Goal: Book appointment/travel/reservation

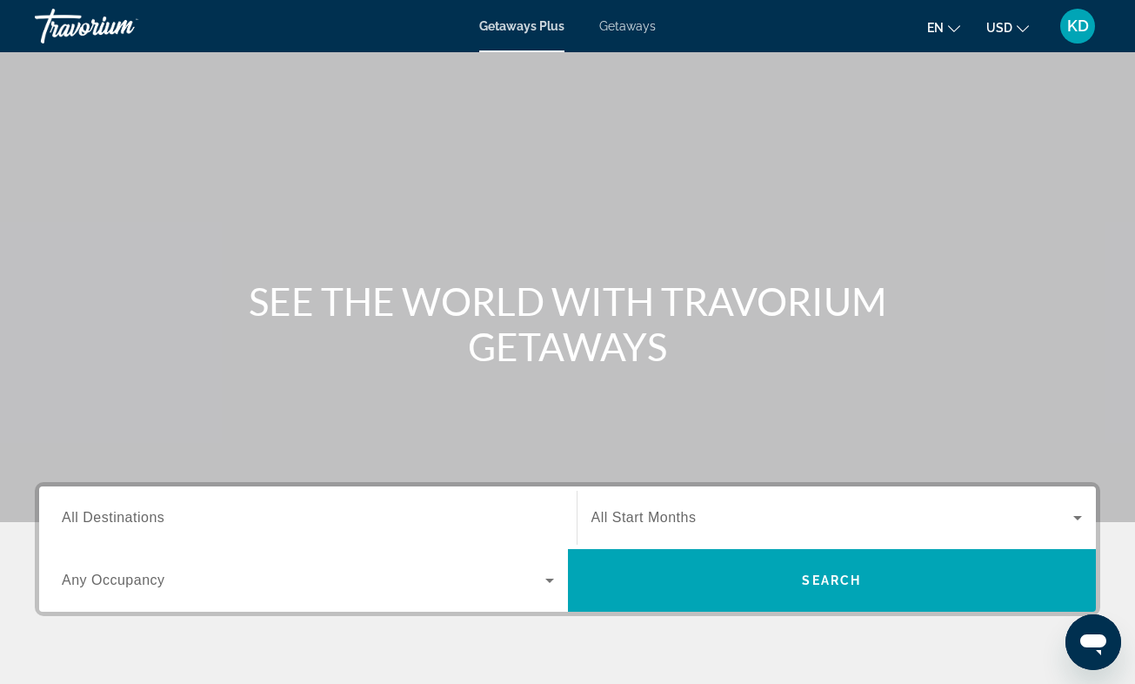
click at [639, 23] on span "Getaways" at bounding box center [627, 26] width 57 height 14
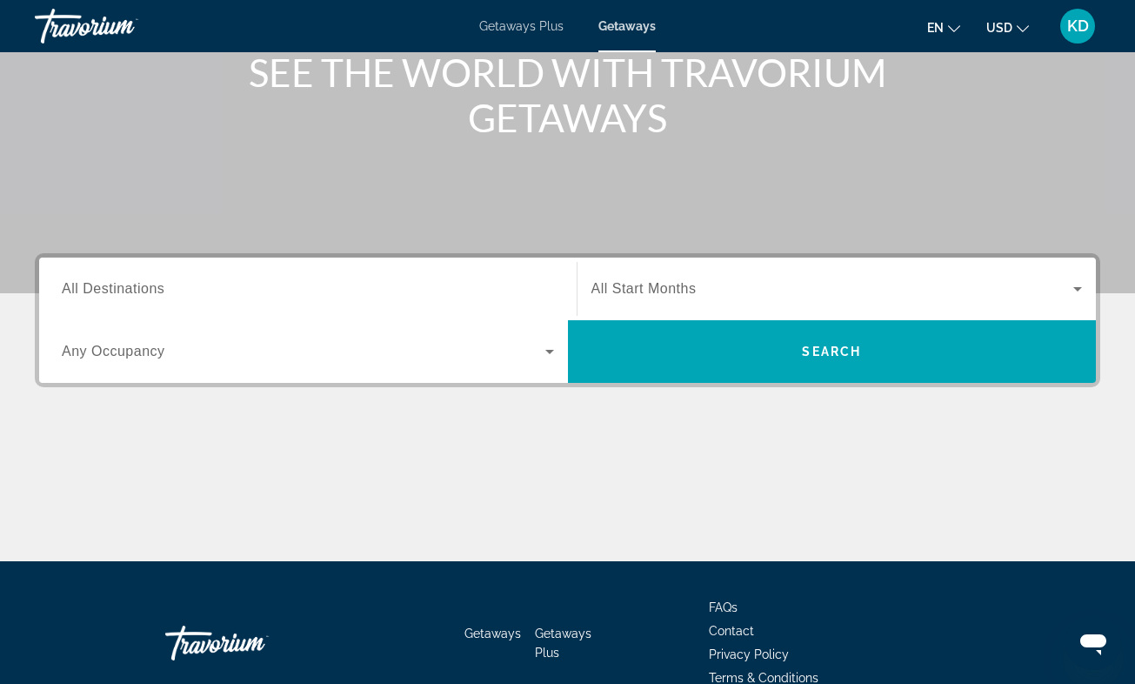
scroll to position [239, 0]
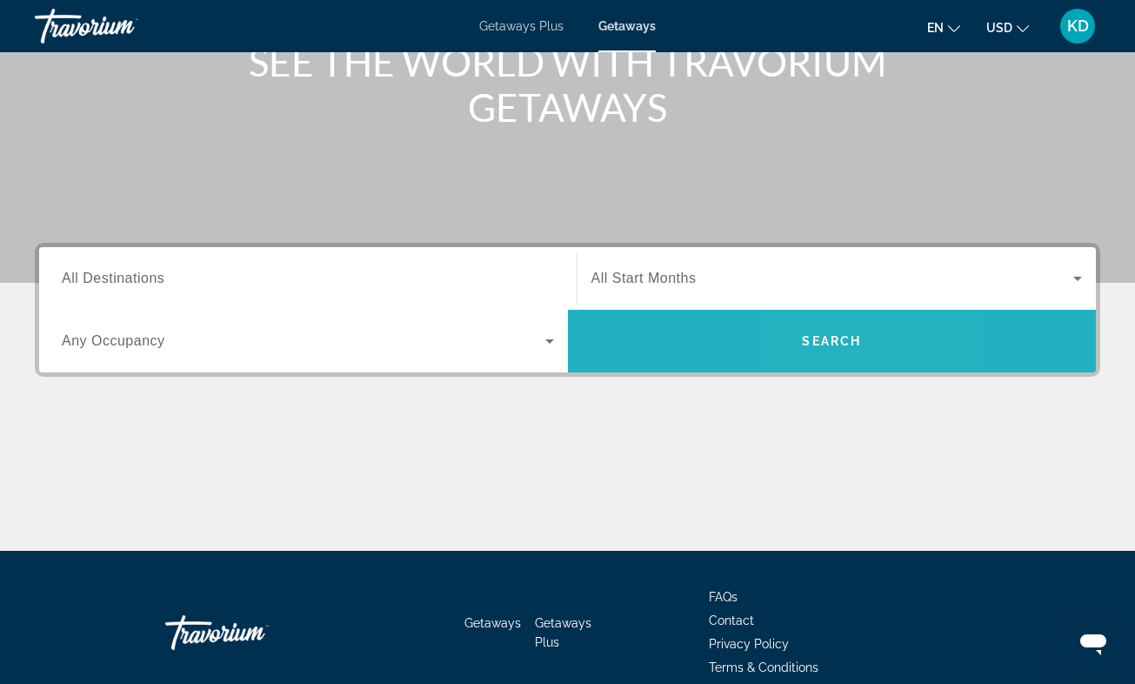
click at [819, 340] on span "Search" at bounding box center [831, 341] width 59 height 14
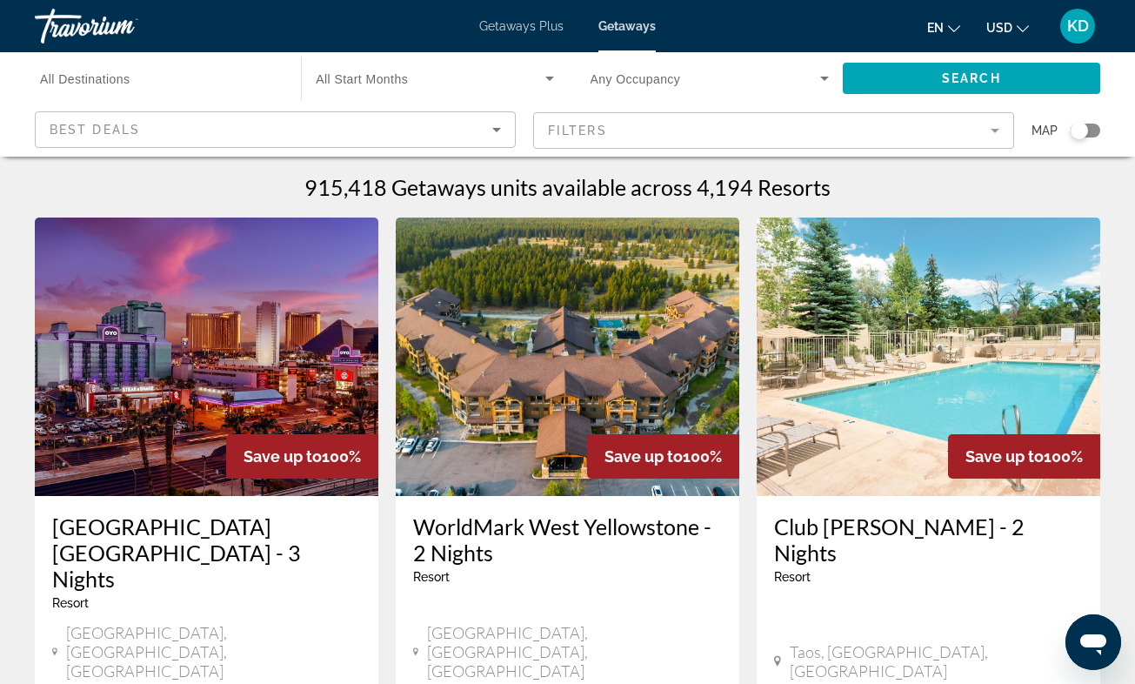
click at [112, 517] on h3 "[GEOGRAPHIC_DATA] [GEOGRAPHIC_DATA] - 3 Nights" at bounding box center [206, 552] width 309 height 78
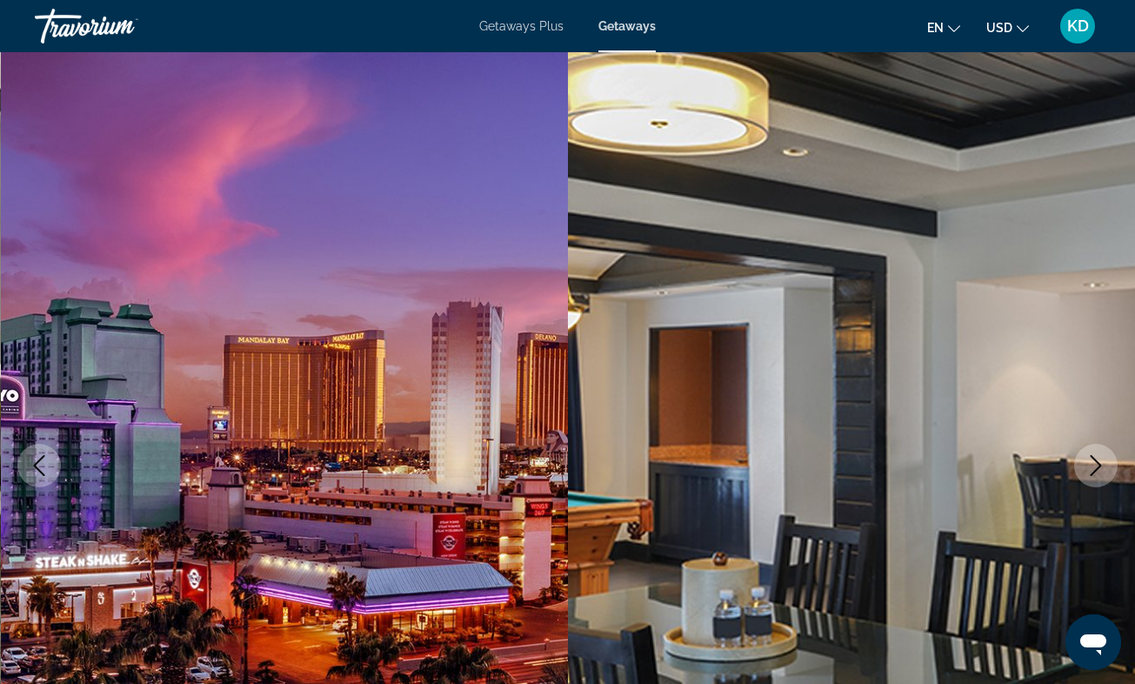
click at [617, 21] on span "Getaways" at bounding box center [627, 26] width 57 height 14
